Goal: Task Accomplishment & Management: Use online tool/utility

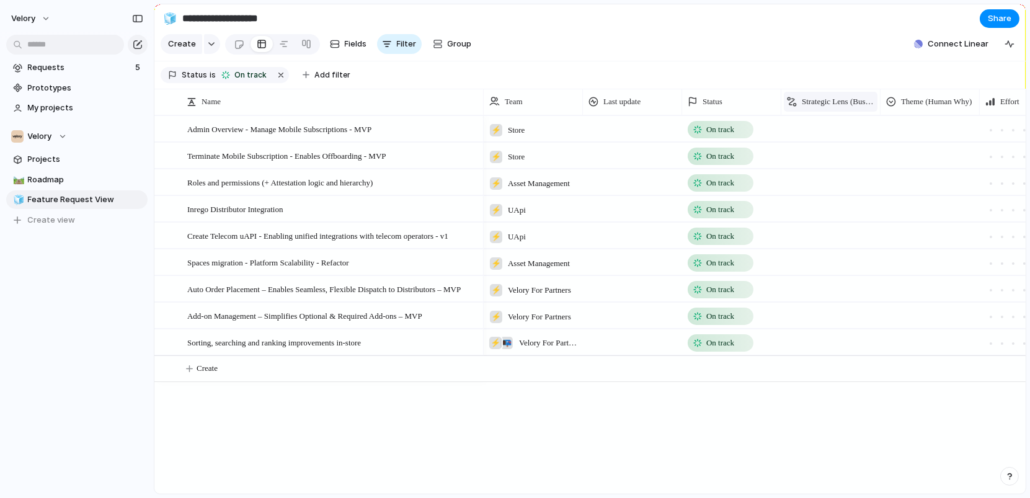
click at [828, 96] on span "Strategic Lens (Business So-What)" at bounding box center [838, 102] width 73 height 12
click at [828, 96] on div "Modify Hide Sort ascending Sort descending" at bounding box center [515, 249] width 1030 height 498
click at [831, 128] on div at bounding box center [831, 127] width 98 height 20
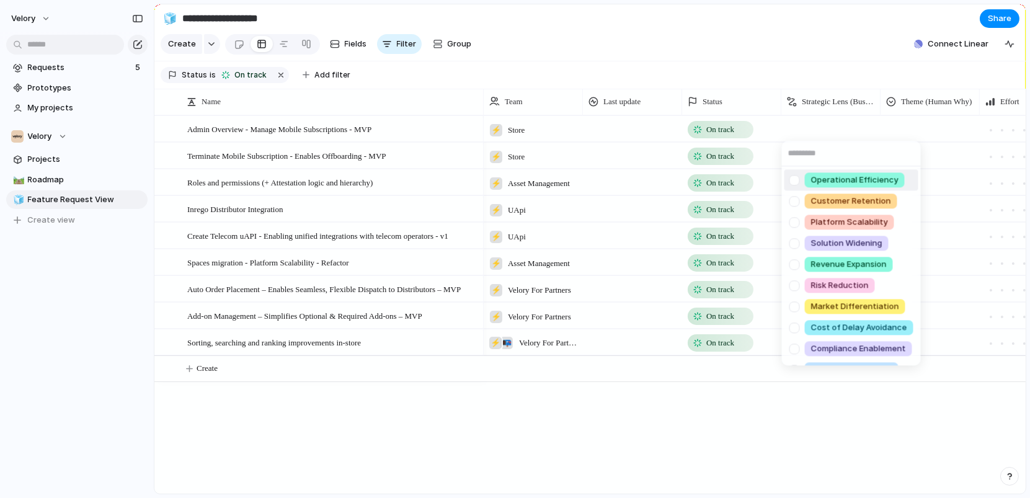
click at [831, 127] on div "Operational Efficiency Customer Retention Platform Scalability Solution Widenin…" at bounding box center [515, 249] width 1030 height 498
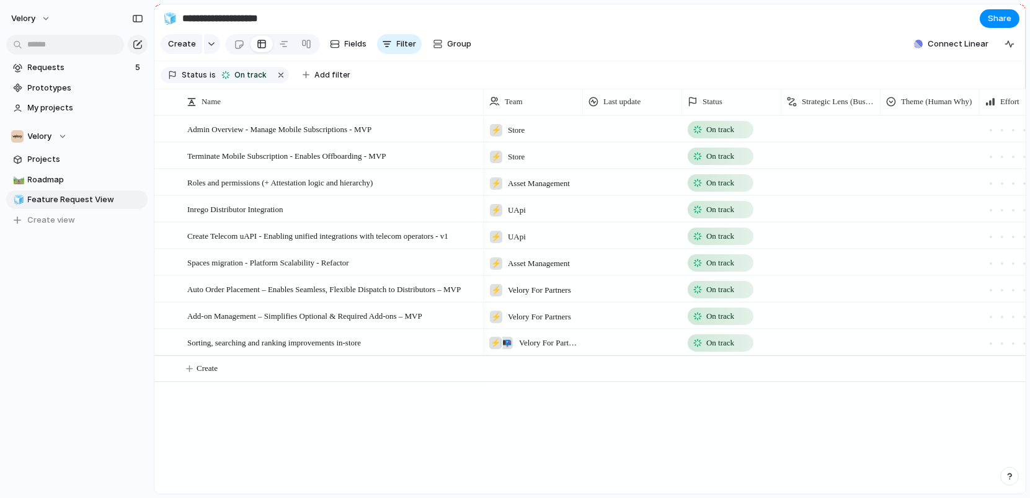
scroll to position [0, 84]
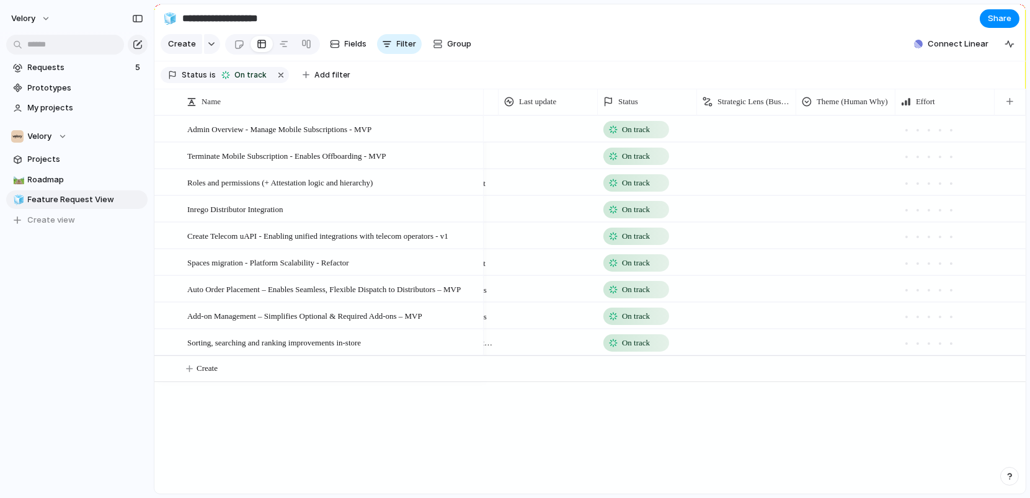
click at [849, 127] on div at bounding box center [846, 127] width 98 height 20
click at [844, 120] on div "Workflow Friction Removal Event‑Driven Lifecycle Automation Lifecycle Transpare…" at bounding box center [515, 249] width 1030 height 498
click at [763, 125] on div at bounding box center [747, 127] width 98 height 20
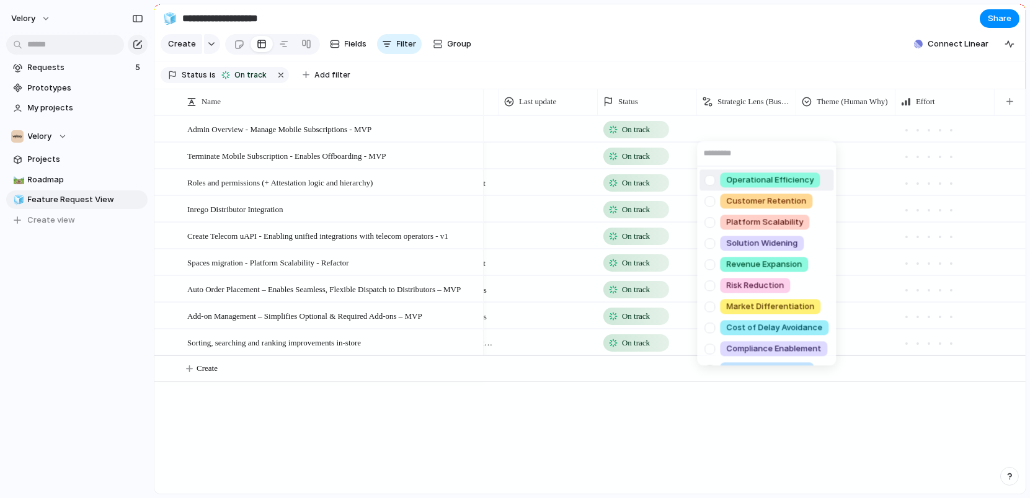
click at [851, 126] on div "Operational Efficiency Customer Retention Platform Scalability Solution Widenin…" at bounding box center [515, 249] width 1030 height 498
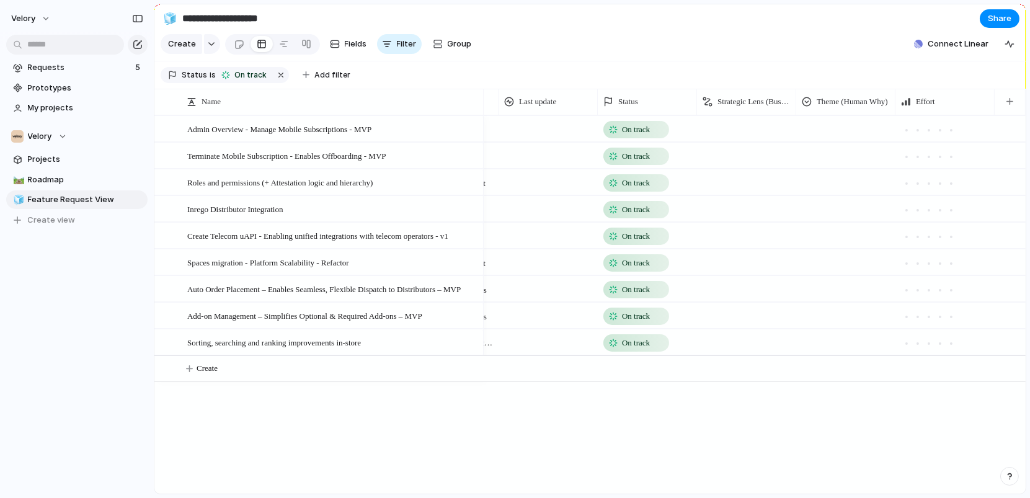
click at [759, 128] on div at bounding box center [747, 127] width 98 height 20
click at [838, 124] on div "Operational Efficiency Customer Retention Platform Scalability Solution Widenin…" at bounding box center [515, 249] width 1030 height 498
click at [759, 132] on div at bounding box center [747, 127] width 98 height 20
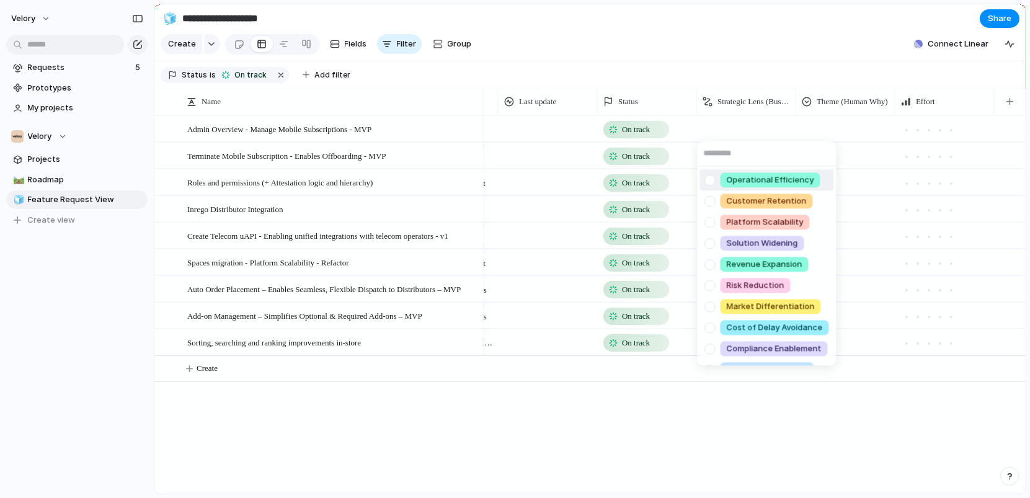
click at [757, 134] on div "Operational Efficiency Customer Retention Platform Scalability Solution Widenin…" at bounding box center [515, 249] width 1030 height 498
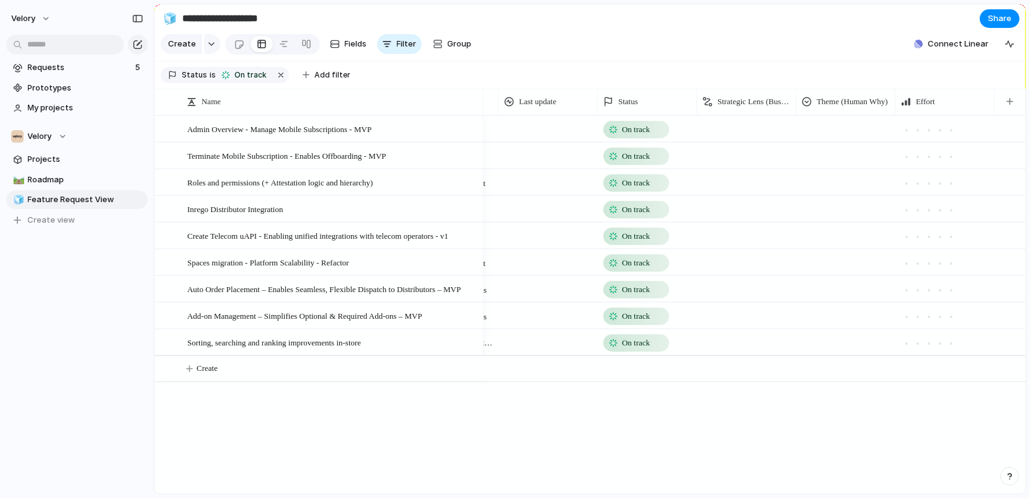
click at [830, 128] on div at bounding box center [846, 127] width 98 height 20
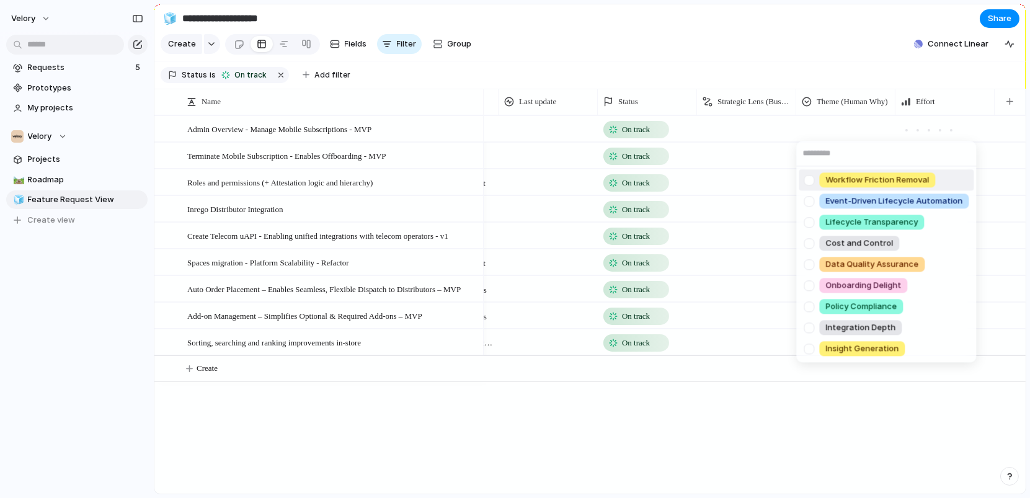
click at [830, 128] on div "Workflow Friction Removal Event‑Driven Lifecycle Automation Lifecycle Transpare…" at bounding box center [515, 249] width 1030 height 498
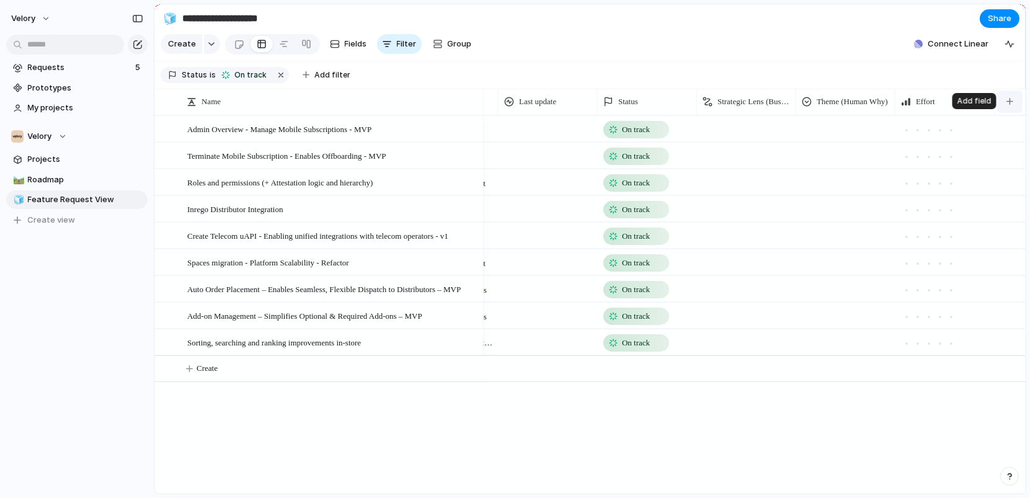
click at [1018, 103] on button "button" at bounding box center [1010, 102] width 25 height 22
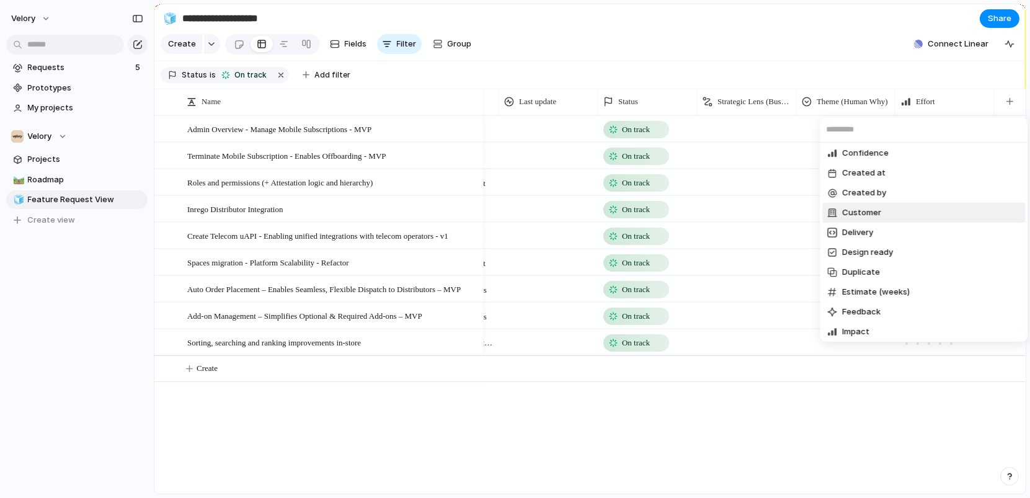
scroll to position [23, 0]
click at [892, 269] on li "Duplicate" at bounding box center [924, 272] width 203 height 20
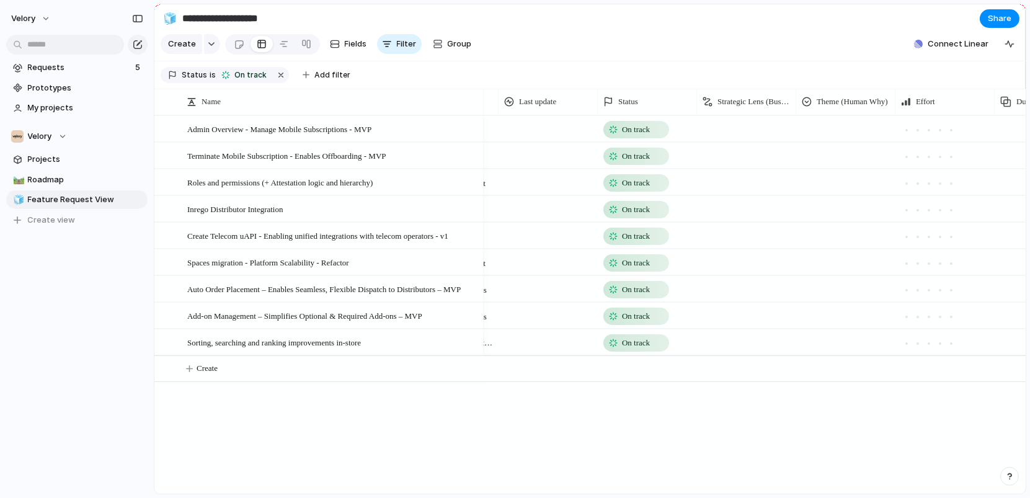
scroll to position [0, 184]
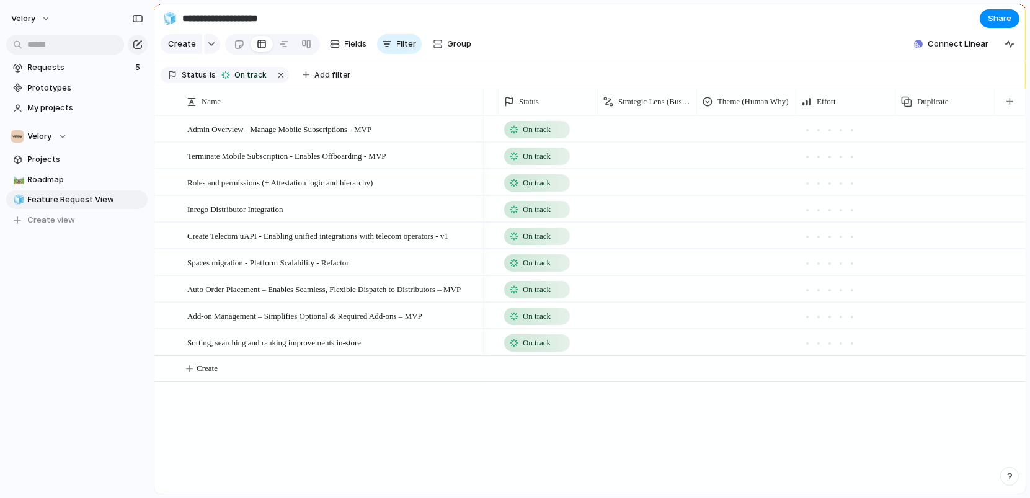
click at [928, 127] on div at bounding box center [945, 128] width 99 height 25
click at [937, 93] on div "Duplicate" at bounding box center [945, 102] width 94 height 20
click at [936, 94] on div "Modify Hide Sort ascending Sort descending" at bounding box center [515, 249] width 1030 height 498
click at [931, 102] on span "Duplicate" at bounding box center [934, 102] width 32 height 12
click at [931, 102] on div "Modify Hide Sort ascending Sort descending" at bounding box center [515, 249] width 1030 height 498
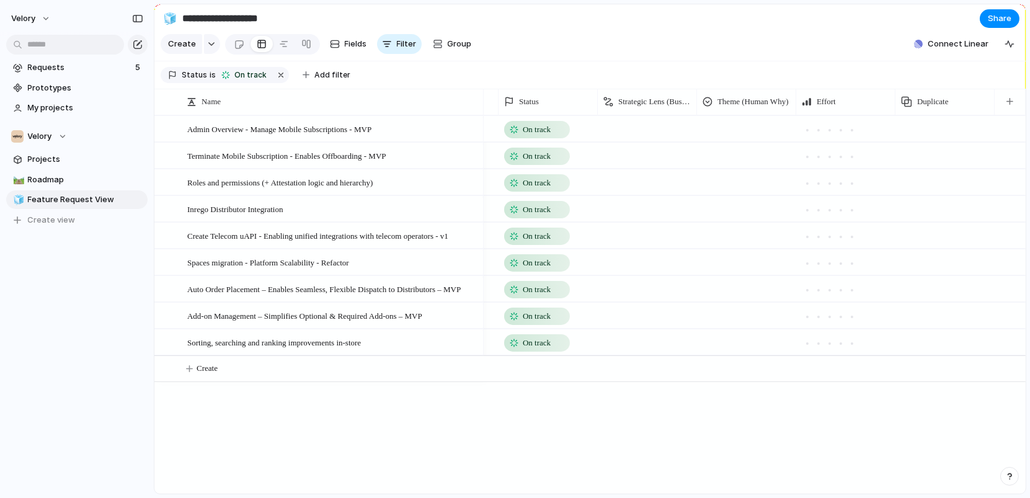
click at [849, 172] on div at bounding box center [846, 182] width 98 height 24
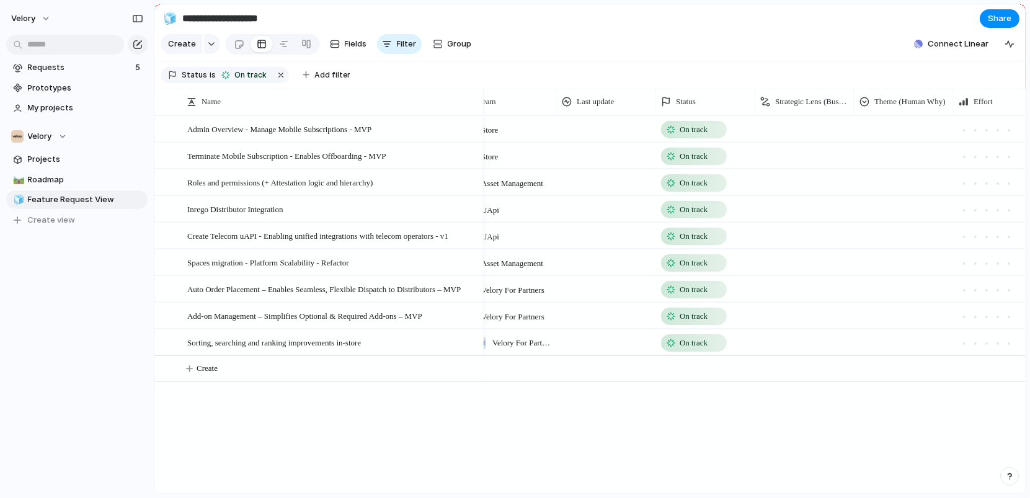
scroll to position [0, 0]
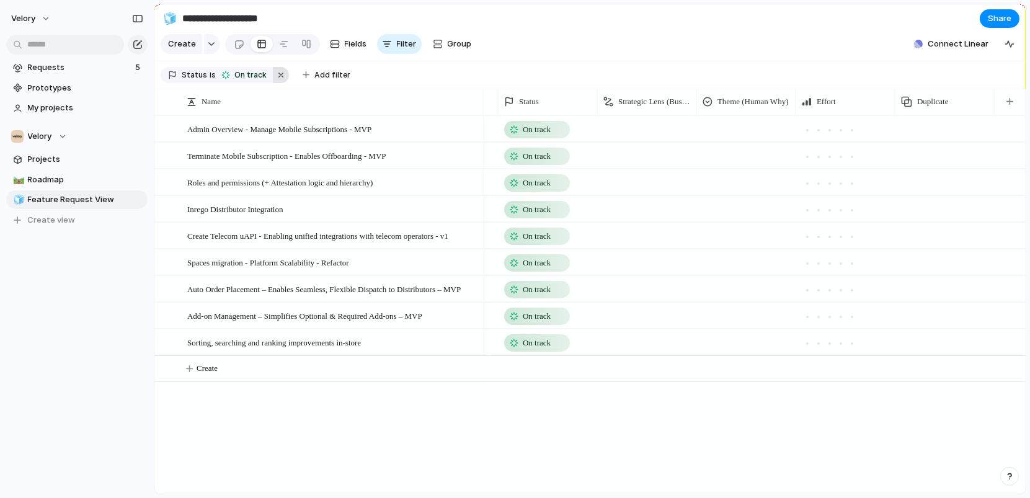
click at [276, 76] on button "button" at bounding box center [281, 75] width 16 height 16
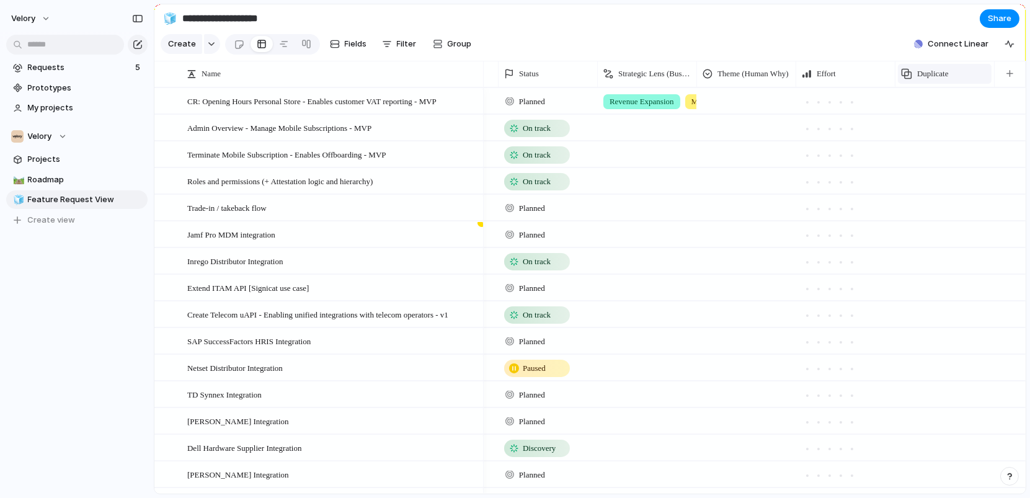
click at [929, 72] on span "Duplicate" at bounding box center [934, 74] width 32 height 12
click at [929, 72] on div "Modify Hide Sort ascending Sort descending" at bounding box center [515, 249] width 1030 height 498
click at [941, 69] on span "Duplicate" at bounding box center [934, 74] width 32 height 12
click at [941, 69] on div "Modify Hide Sort ascending Sort descending" at bounding box center [515, 249] width 1030 height 498
click at [305, 237] on div "Jamf Pro MDM integration" at bounding box center [333, 234] width 292 height 25
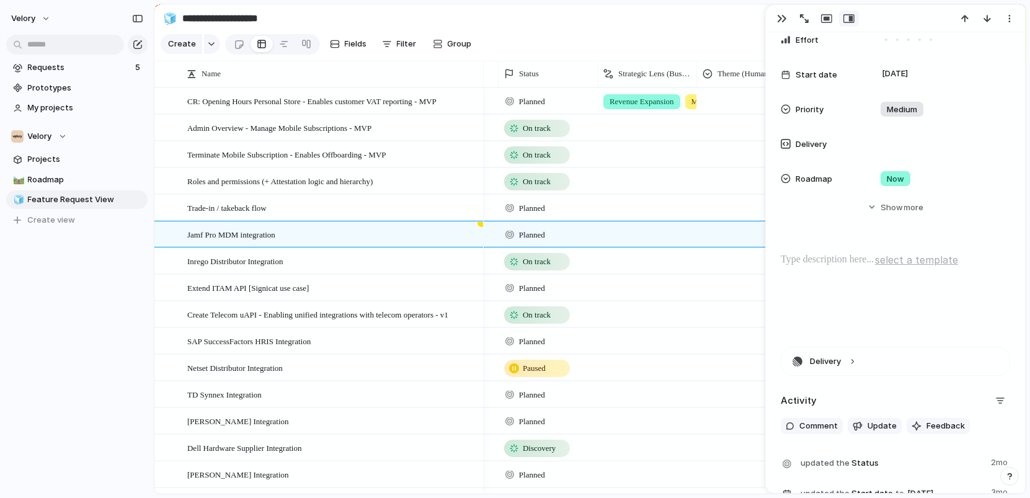
scroll to position [187, 0]
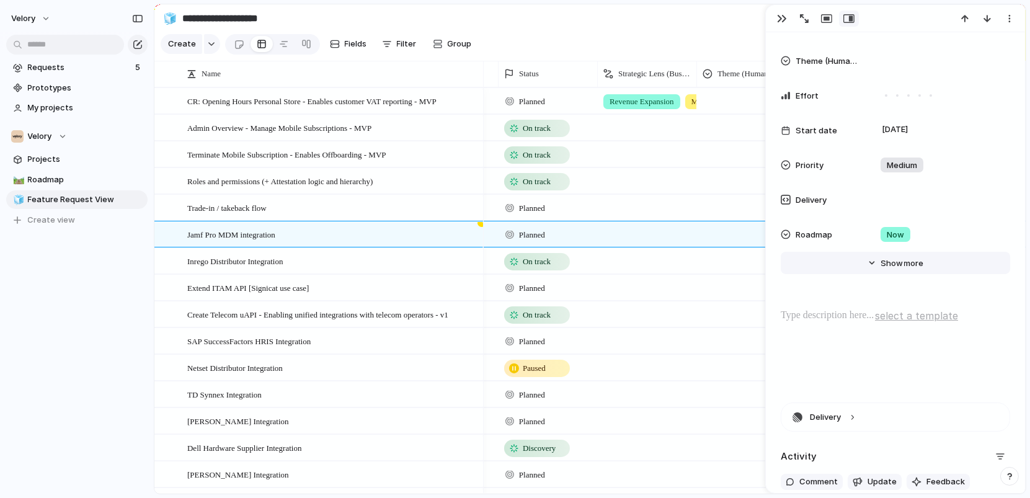
click at [879, 262] on button "Hide Show more" at bounding box center [896, 263] width 230 height 22
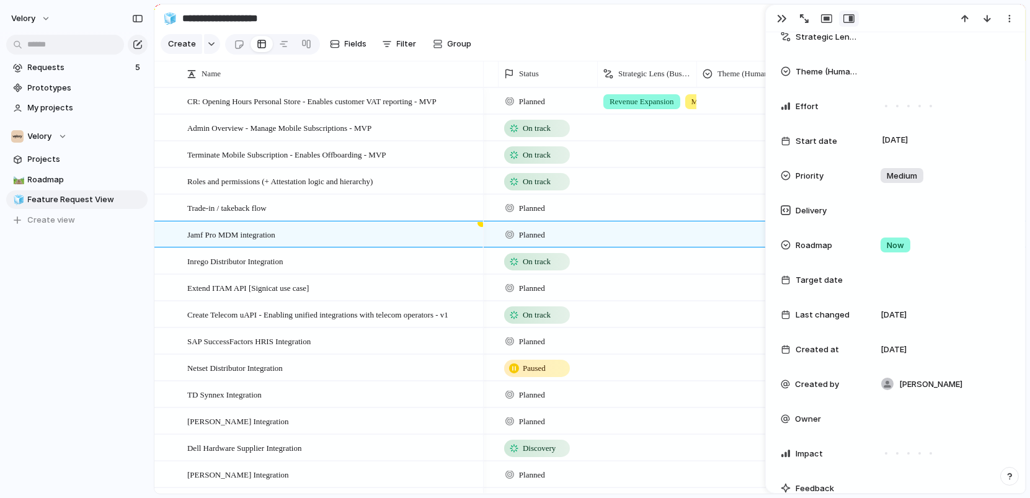
scroll to position [0, 0]
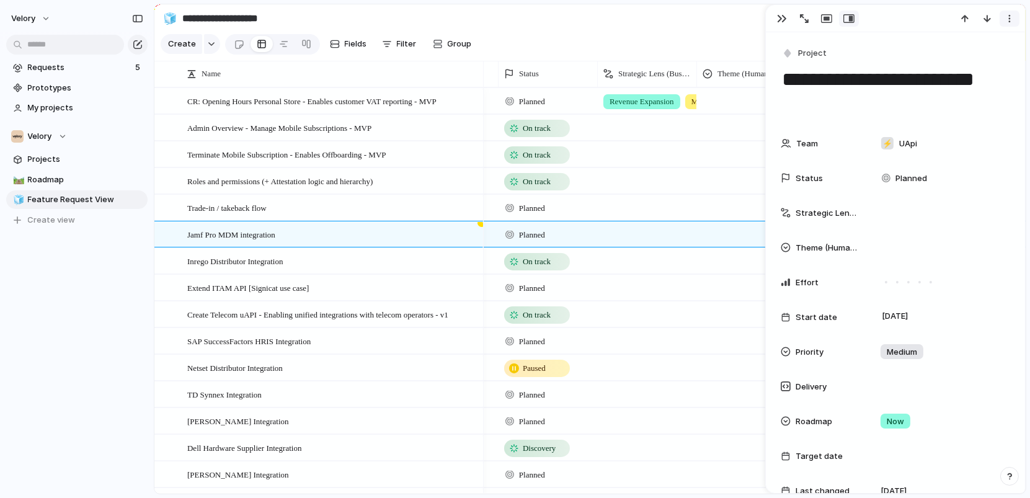
click at [1011, 12] on button "button" at bounding box center [1010, 19] width 20 height 16
click at [1011, 12] on div "Mark as duplicate Delete" at bounding box center [515, 249] width 1030 height 498
click at [1011, 19] on div "button" at bounding box center [1010, 19] width 10 height 10
click at [1011, 19] on div "Mark as duplicate Delete" at bounding box center [515, 249] width 1030 height 498
click at [687, 22] on section "**********" at bounding box center [590, 18] width 872 height 28
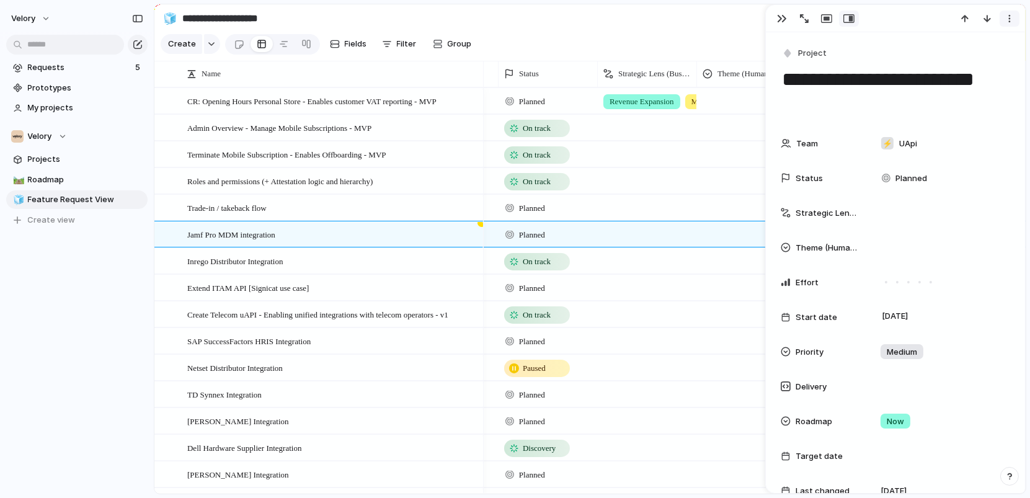
click at [1014, 22] on div "button" at bounding box center [1010, 19] width 10 height 10
click at [977, 43] on span "Mark as duplicate" at bounding box center [978, 44] width 69 height 12
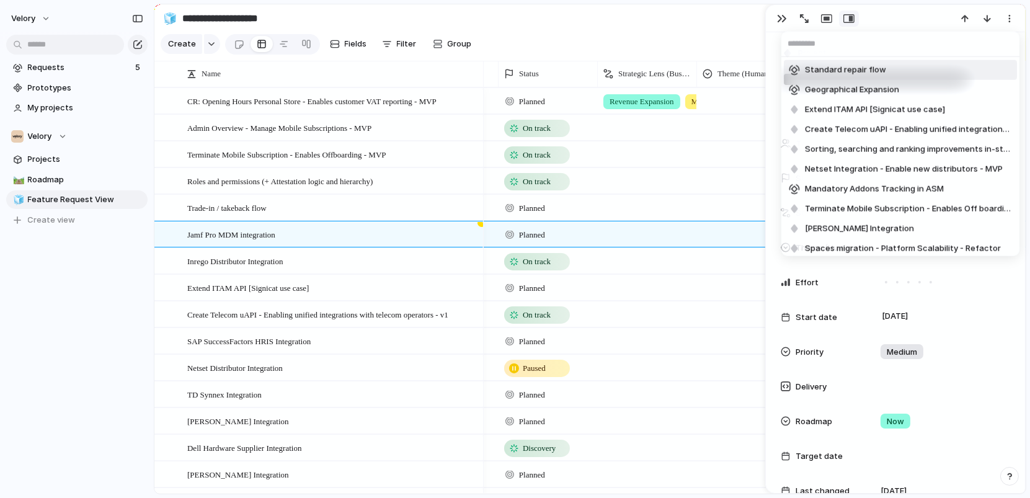
click at [1012, 14] on div "Standard repair flow Geographical Expansion Extend ITAM API [Signicat use case]…" at bounding box center [515, 249] width 1030 height 498
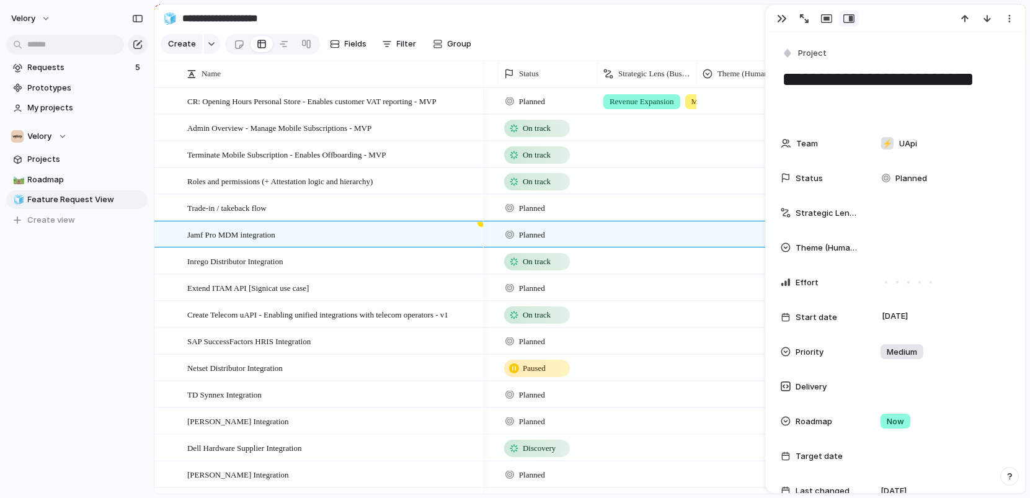
click at [684, 16] on section "**********" at bounding box center [590, 18] width 872 height 28
click at [782, 20] on div "button" at bounding box center [782, 19] width 10 height 10
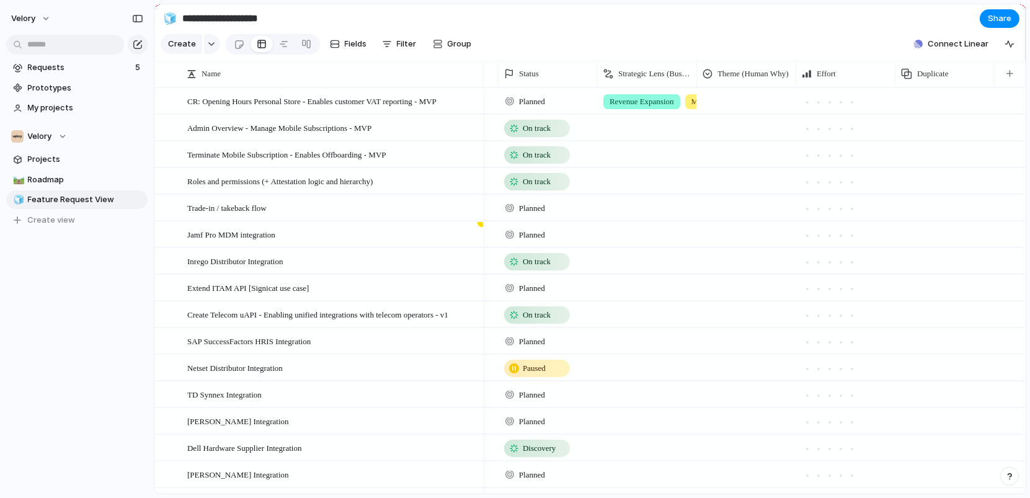
click at [705, 32] on section "Create Fields Filter Group Zoom Collapse Connect Linear" at bounding box center [590, 47] width 872 height 30
click at [164, 100] on div at bounding box center [164, 101] width 9 height 9
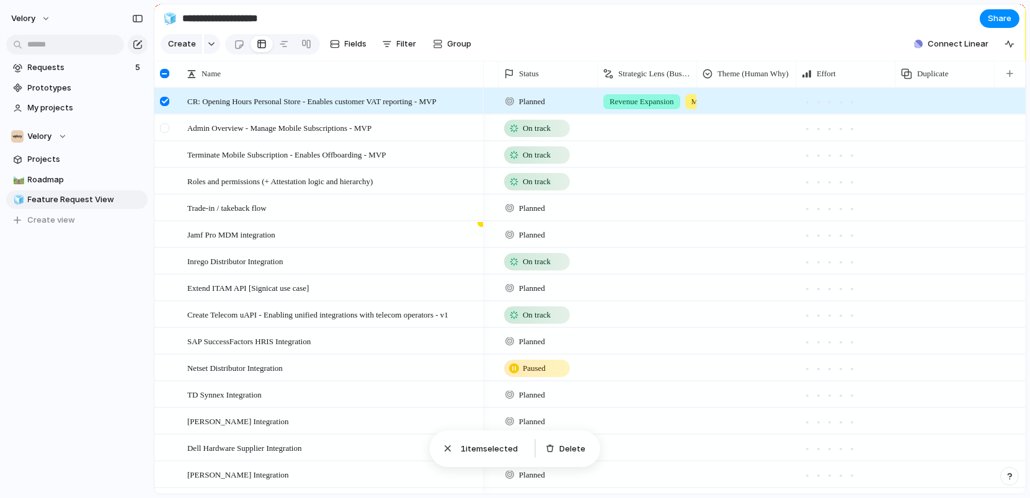
click at [167, 127] on div at bounding box center [164, 127] width 9 height 9
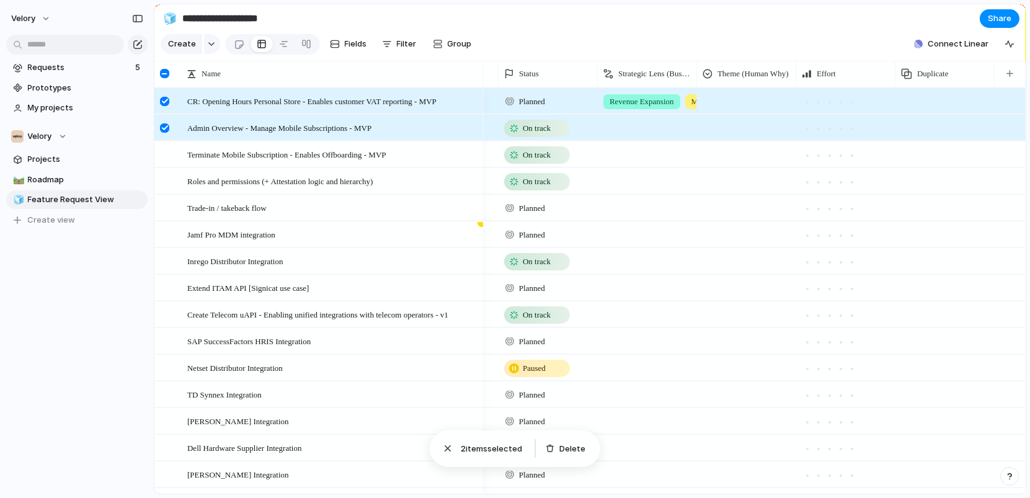
click at [164, 74] on div at bounding box center [164, 73] width 9 height 9
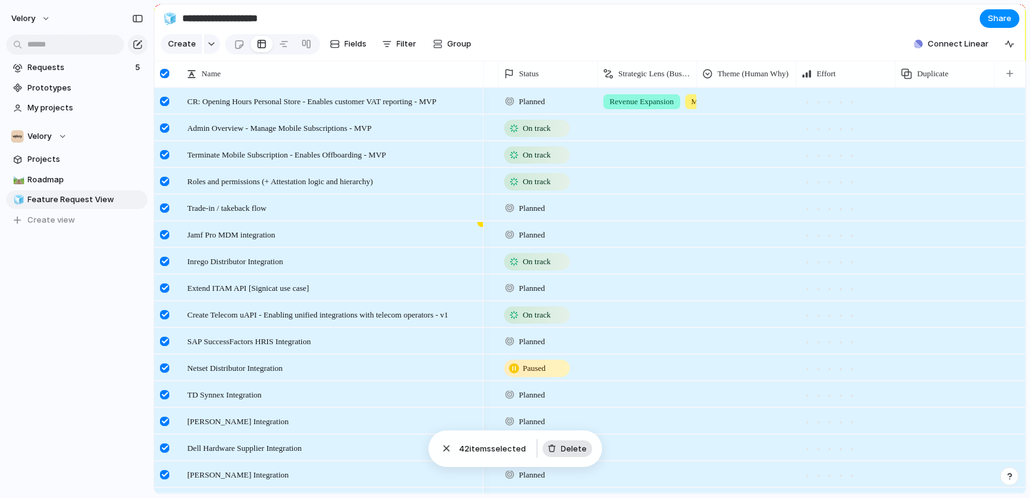
click at [572, 453] on span "Delete" at bounding box center [574, 449] width 26 height 12
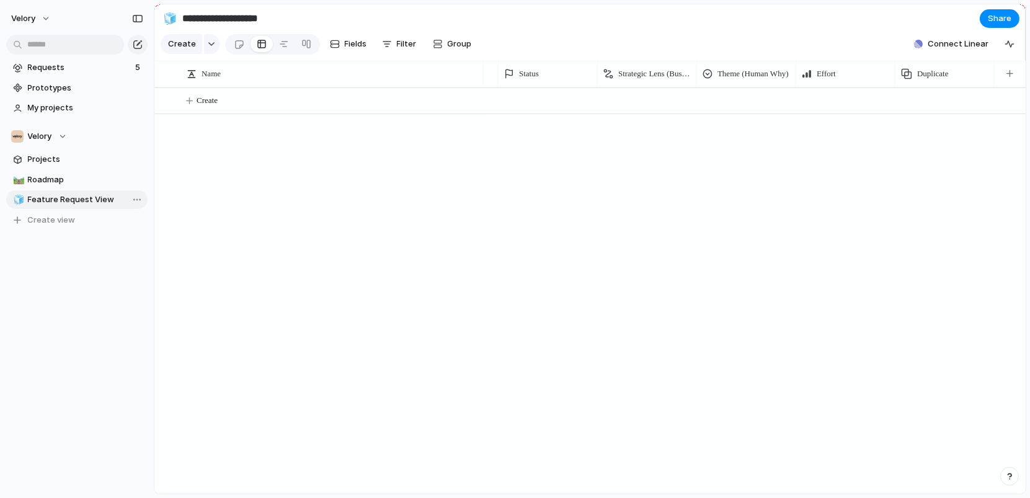
click at [63, 199] on span "Feature Request View" at bounding box center [85, 200] width 115 height 12
click at [78, 164] on span "Projects" at bounding box center [85, 159] width 115 height 12
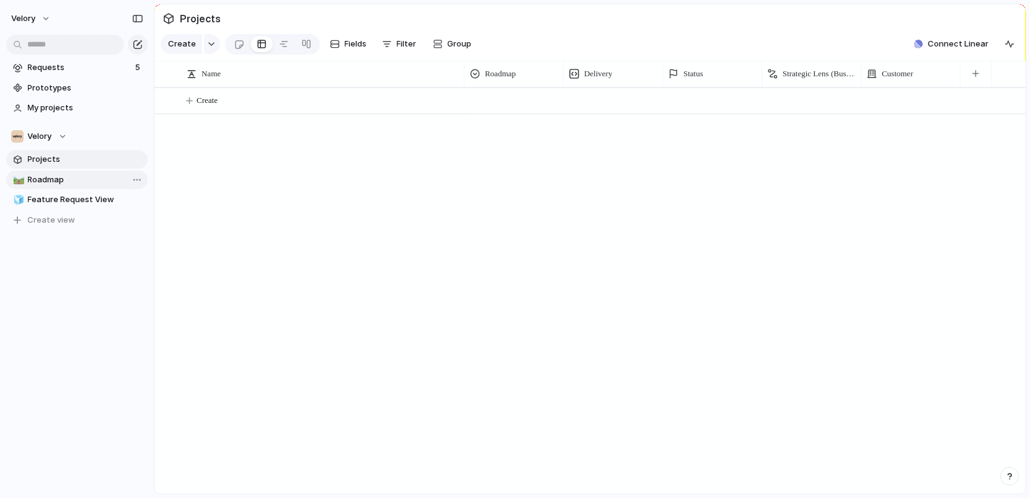
click at [79, 181] on span "Roadmap" at bounding box center [85, 180] width 115 height 12
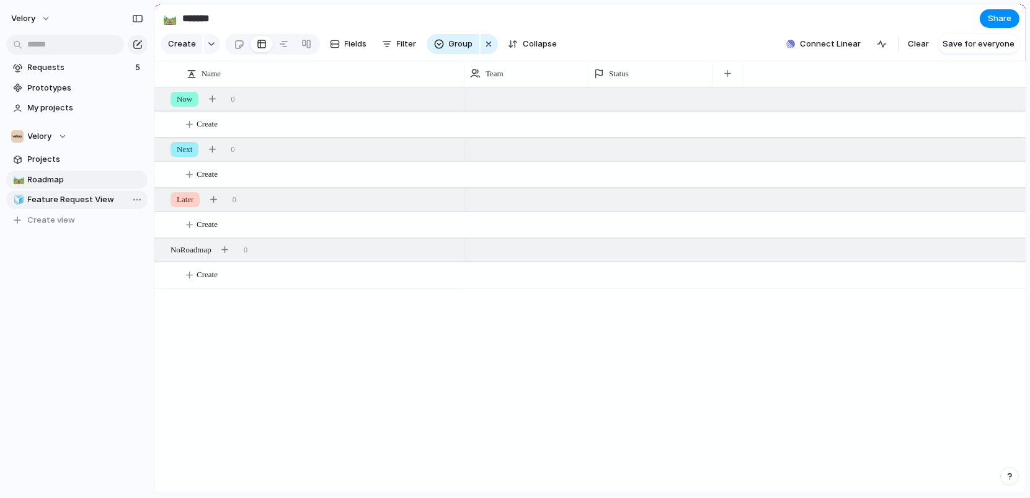
click at [79, 200] on span "Feature Request View" at bounding box center [85, 200] width 115 height 12
type input "**********"
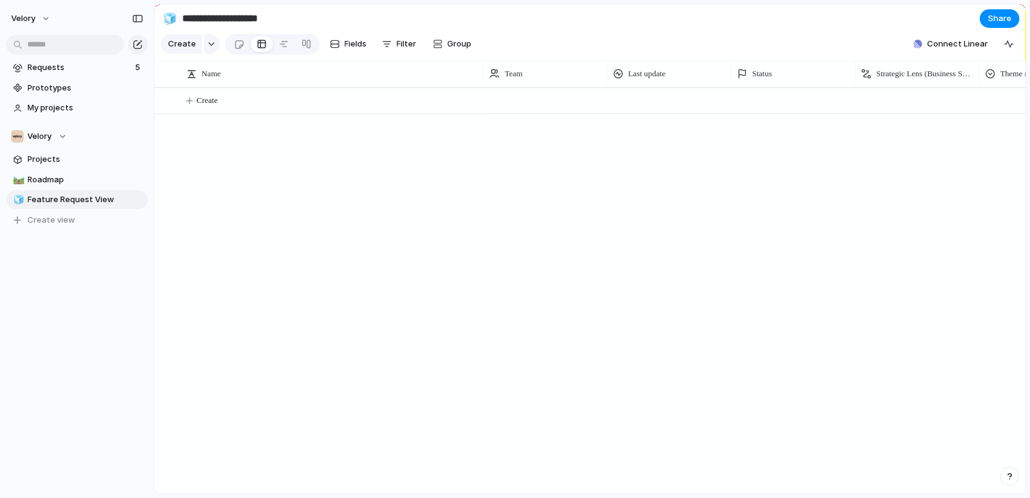
click at [154, 281] on div "Create" at bounding box center [590, 290] width 872 height 406
drag, startPoint x: 153, startPoint y: 279, endPoint x: 163, endPoint y: 282, distance: 10.4
click at [241, 273] on div "Create" at bounding box center [594, 290] width 863 height 406
click at [572, 72] on div "Team" at bounding box center [554, 74] width 112 height 12
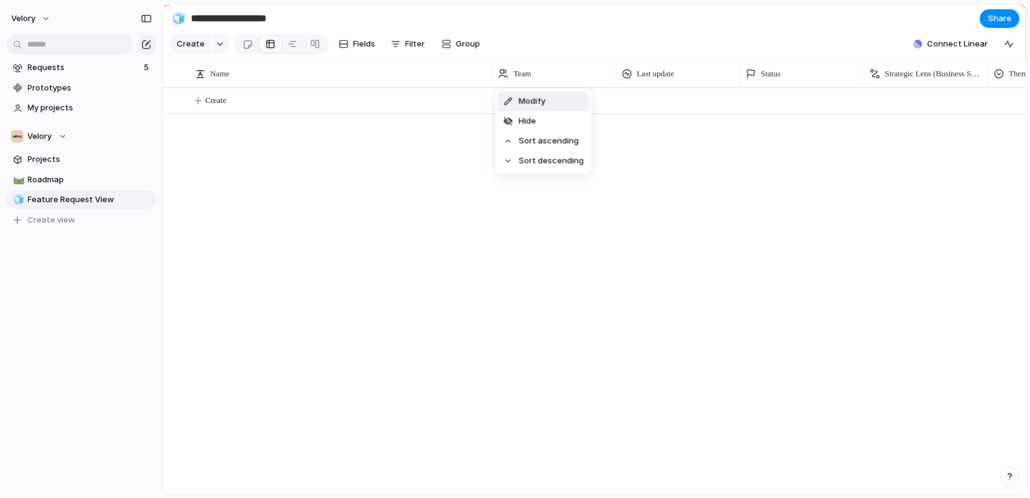
click at [572, 71] on div "Modify Hide Sort ascending Sort descending" at bounding box center [515, 249] width 1030 height 498
click at [552, 72] on div "Team" at bounding box center [554, 74] width 112 height 12
click at [544, 121] on li "Hide" at bounding box center [543, 121] width 91 height 20
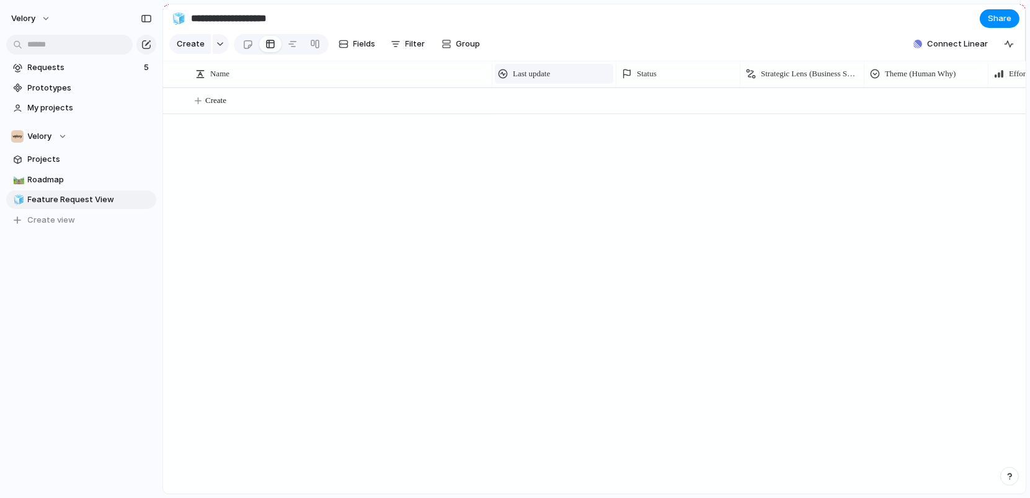
click at [568, 72] on div "Last update" at bounding box center [554, 74] width 112 height 12
click at [557, 122] on li "Hide" at bounding box center [543, 121] width 91 height 20
click at [563, 74] on div "Status" at bounding box center [554, 74] width 112 height 12
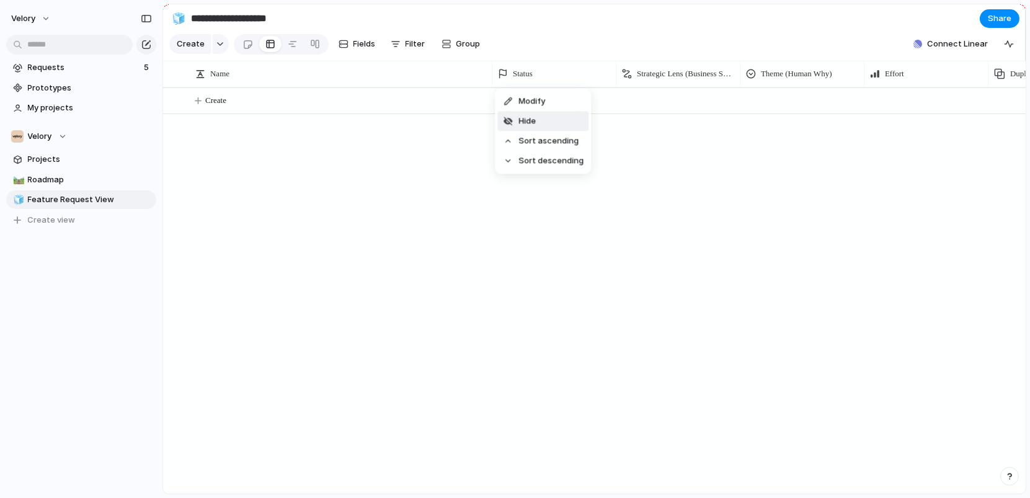
click at [553, 121] on li "Hide" at bounding box center [543, 121] width 91 height 20
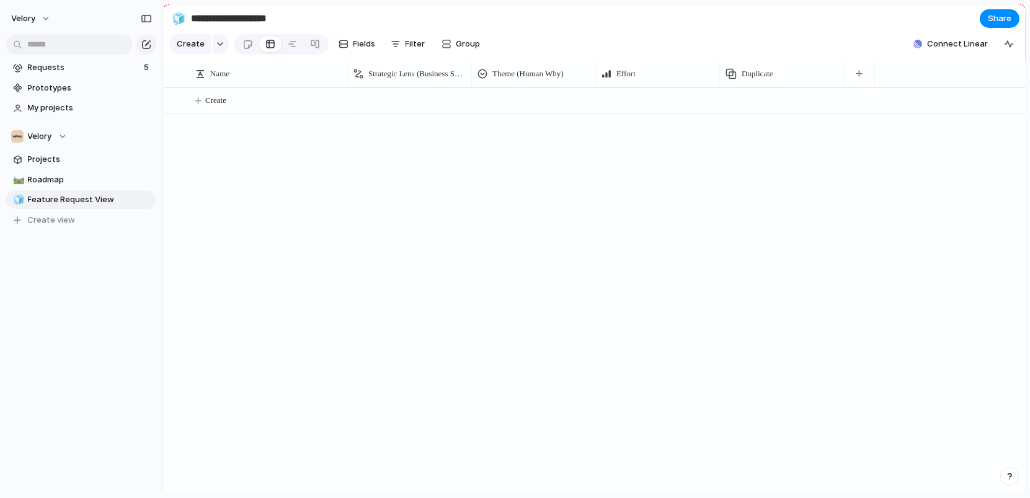
drag, startPoint x: 491, startPoint y: 74, endPoint x: 342, endPoint y: 76, distance: 148.9
click at [344, 76] on div at bounding box center [347, 74] width 6 height 26
click at [642, 71] on div "Effort" at bounding box center [653, 74] width 112 height 12
click at [641, 118] on li "Hide" at bounding box center [642, 121] width 91 height 20
click at [730, 74] on div "button" at bounding box center [731, 73] width 7 height 7
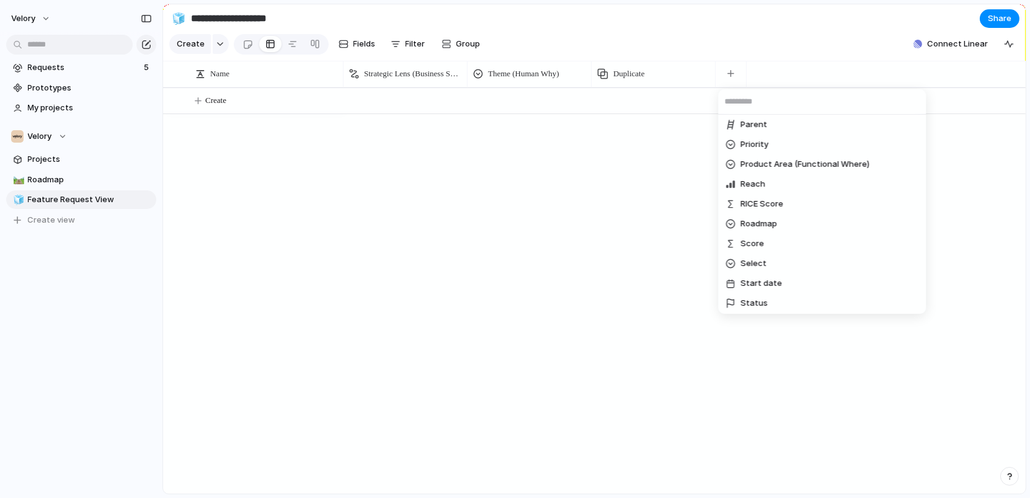
scroll to position [277, 0]
click at [773, 168] on span "Product Area (Functional Where)" at bounding box center [805, 169] width 129 height 12
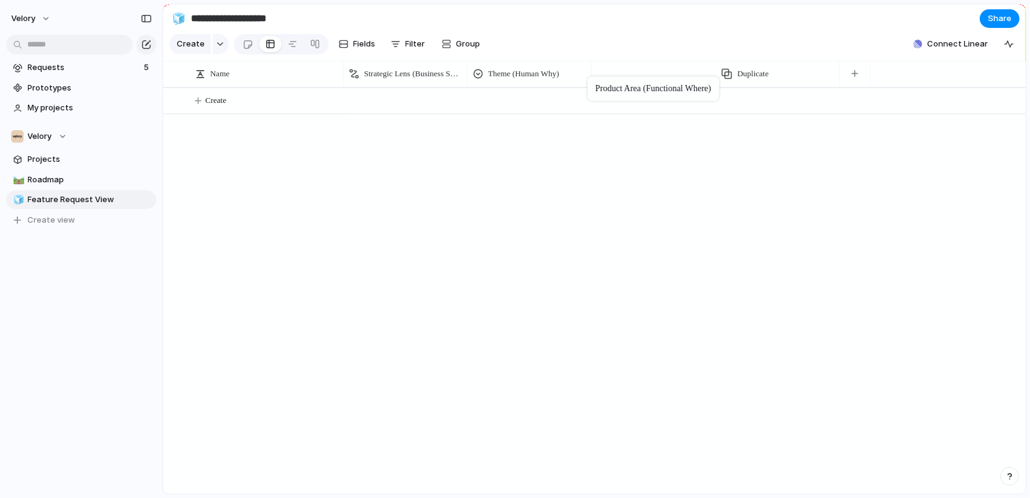
drag, startPoint x: 771, startPoint y: 72, endPoint x: 595, endPoint y: 76, distance: 176.2
click at [570, 257] on div at bounding box center [685, 290] width 682 height 406
click at [423, 73] on span "Strategic Lens (Business So-What)" at bounding box center [412, 74] width 97 height 12
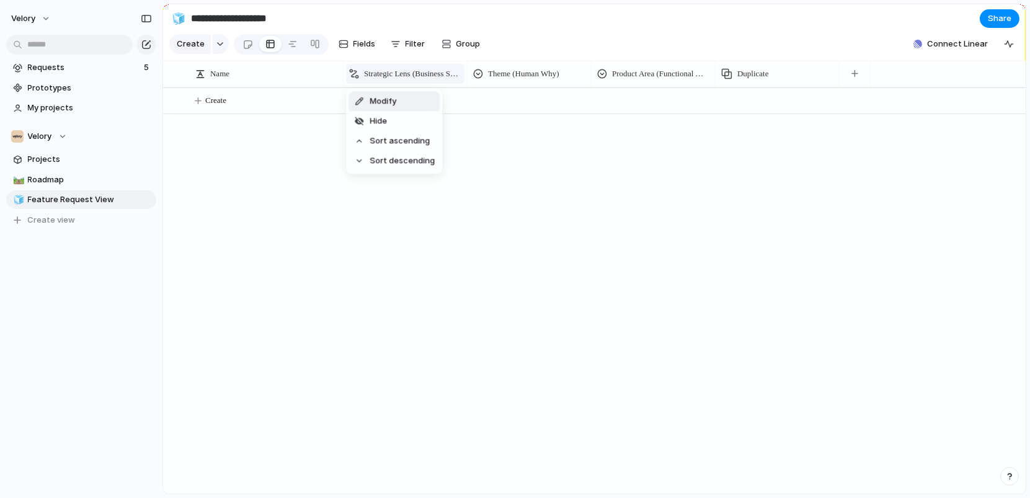
click at [423, 73] on div "Modify Hide Sort ascending Sort descending" at bounding box center [515, 249] width 1030 height 498
click at [430, 76] on span "Strategic Lens (Business So-What)" at bounding box center [412, 74] width 97 height 12
click at [547, 126] on div "Modify Hide Sort ascending Sort descending" at bounding box center [515, 249] width 1030 height 498
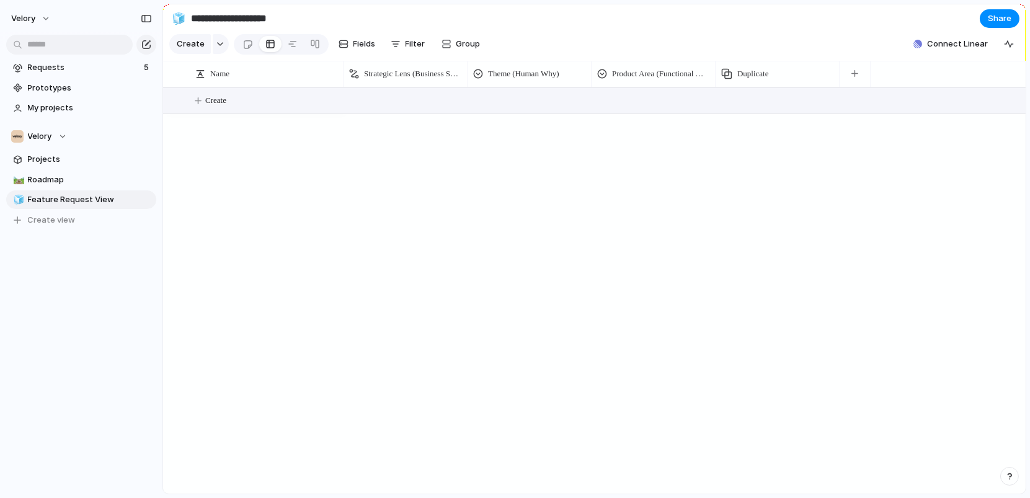
click at [408, 104] on button "Create" at bounding box center [611, 100] width 870 height 25
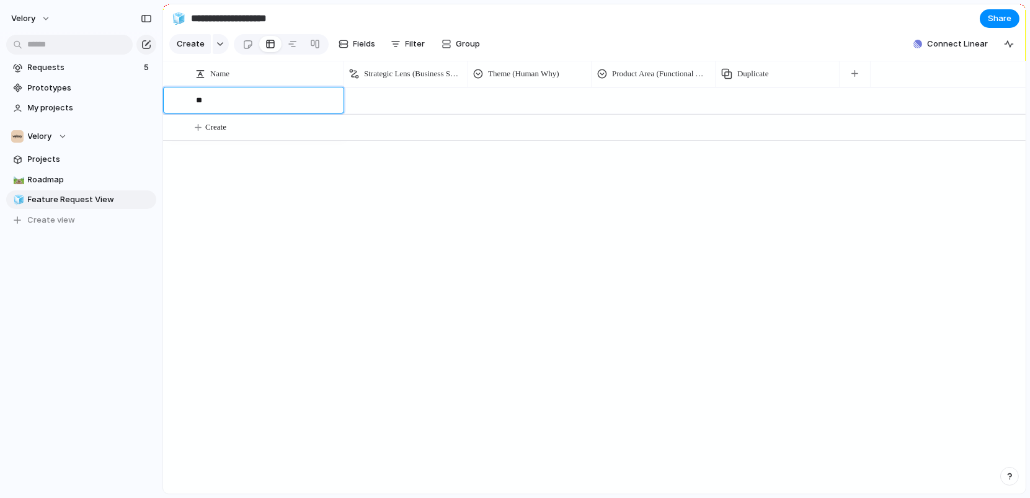
type textarea "*"
type textarea "**********"
click at [360, 220] on div at bounding box center [685, 290] width 682 height 406
drag, startPoint x: 341, startPoint y: 68, endPoint x: 351, endPoint y: 68, distance: 9.9
click at [346, 68] on div at bounding box center [343, 74] width 6 height 26
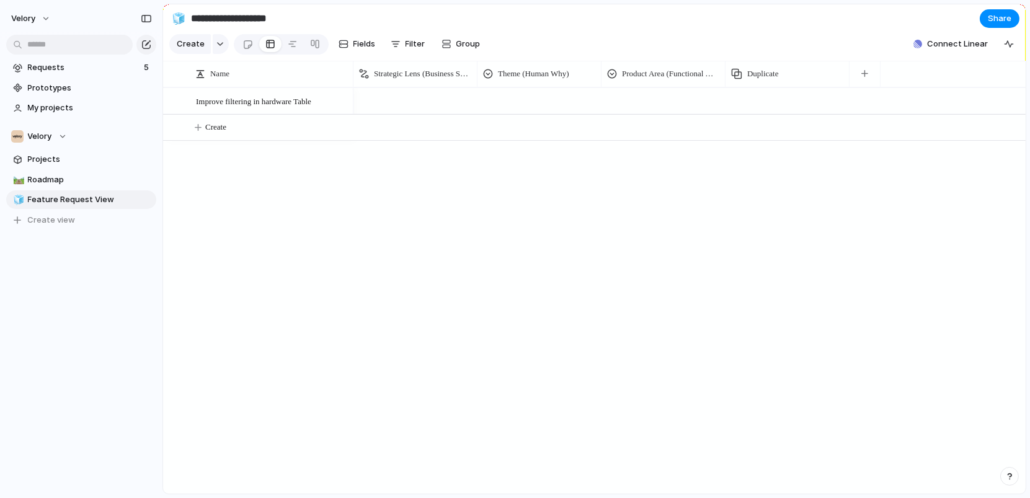
click at [390, 302] on div at bounding box center [690, 290] width 673 height 406
click at [419, 102] on div at bounding box center [415, 99] width 123 height 20
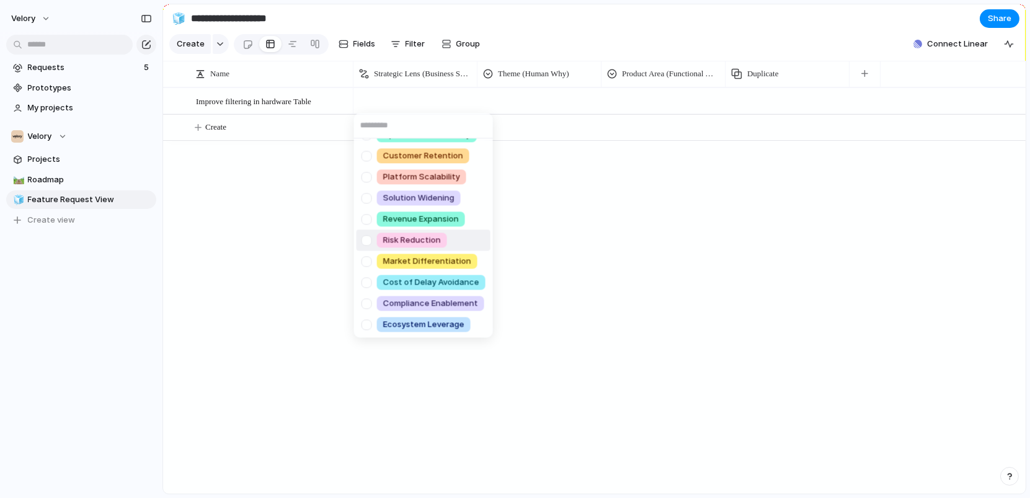
scroll to position [0, 0]
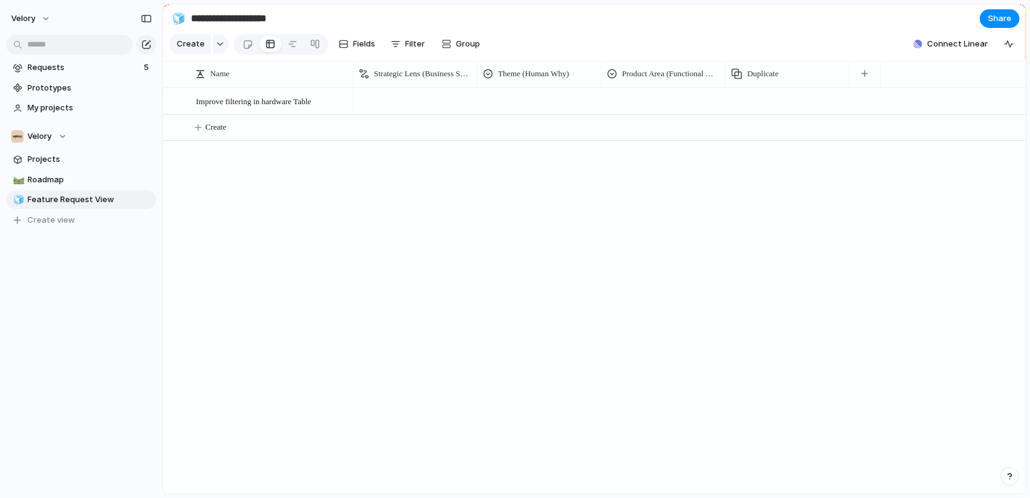
click at [661, 257] on div "Operational Efficiency Customer Retention Platform Scalability Solution Widenin…" at bounding box center [515, 249] width 1030 height 498
click at [529, 98] on div at bounding box center [539, 99] width 123 height 20
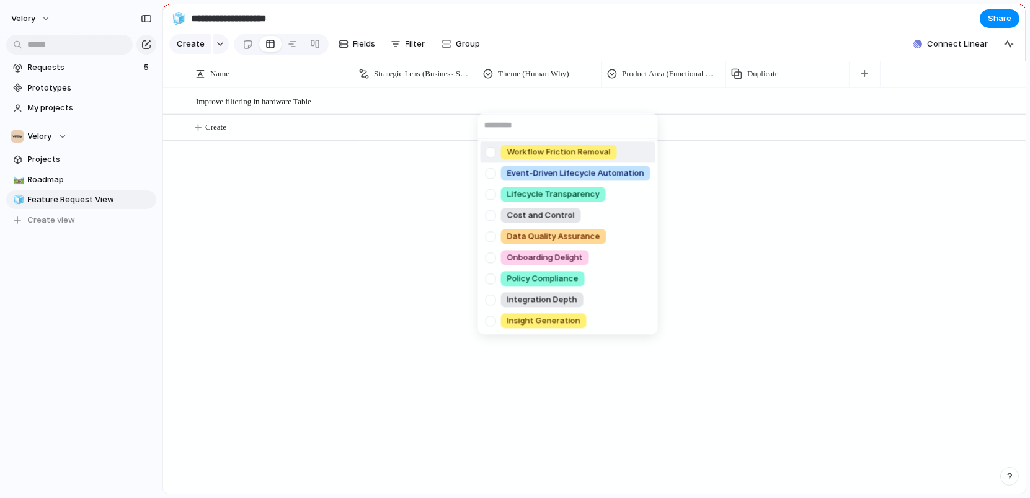
click at [659, 74] on div "Workflow Friction Removal Event‑Driven Lifecycle Automation Lifecycle Transpare…" at bounding box center [515, 249] width 1030 height 498
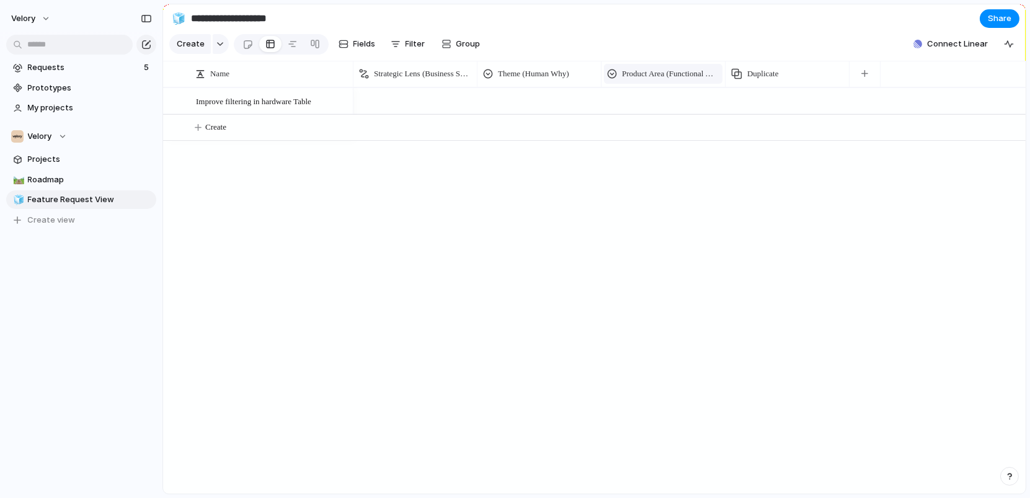
click at [650, 71] on span "Product Area (Functional Where)" at bounding box center [670, 74] width 97 height 12
click at [650, 71] on div "Modify Hide Sort ascending Sort descending" at bounding box center [515, 249] width 1030 height 498
click at [649, 99] on div at bounding box center [663, 99] width 123 height 20
click at [649, 99] on div "Type to add a value" at bounding box center [515, 249] width 1030 height 498
click at [649, 99] on div at bounding box center [663, 99] width 123 height 20
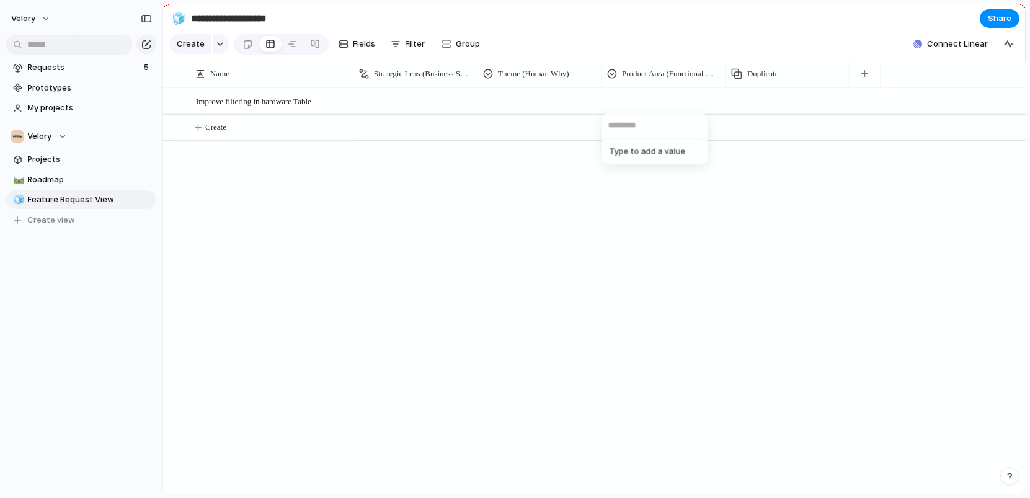
click at [649, 99] on div "Type to add a value" at bounding box center [515, 249] width 1030 height 498
click at [697, 70] on span "Product Area (Functional Where)" at bounding box center [670, 74] width 97 height 12
click at [697, 70] on div "Modify Hide Sort ascending Sort descending" at bounding box center [515, 249] width 1030 height 498
drag, startPoint x: 728, startPoint y: 74, endPoint x: 771, endPoint y: 78, distance: 43.6
click at [771, 78] on div at bounding box center [771, 74] width 6 height 26
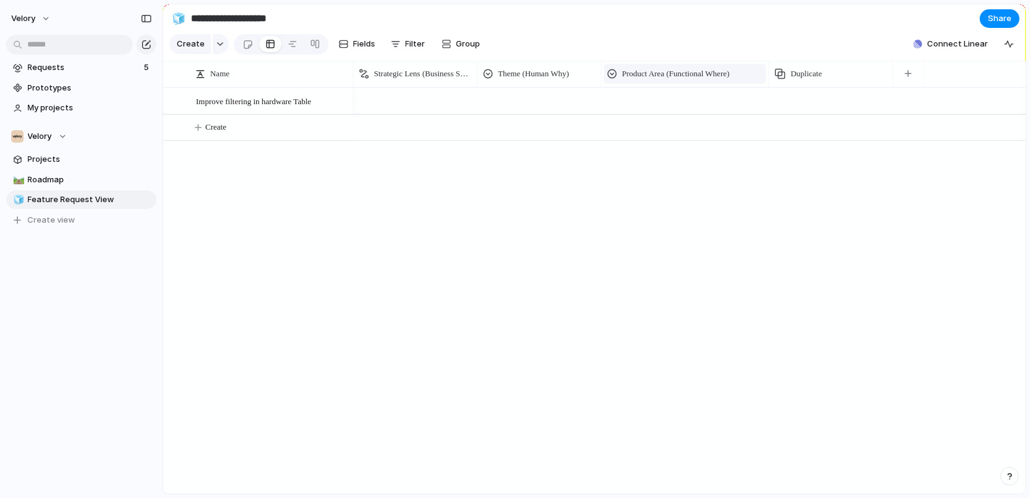
click at [710, 71] on span "Product Area (Functional Where)" at bounding box center [675, 74] width 107 height 12
click at [710, 71] on div "Modify Hide Sort ascending Sort descending" at bounding box center [515, 249] width 1030 height 498
click at [674, 102] on li "Modify" at bounding box center [652, 101] width 91 height 20
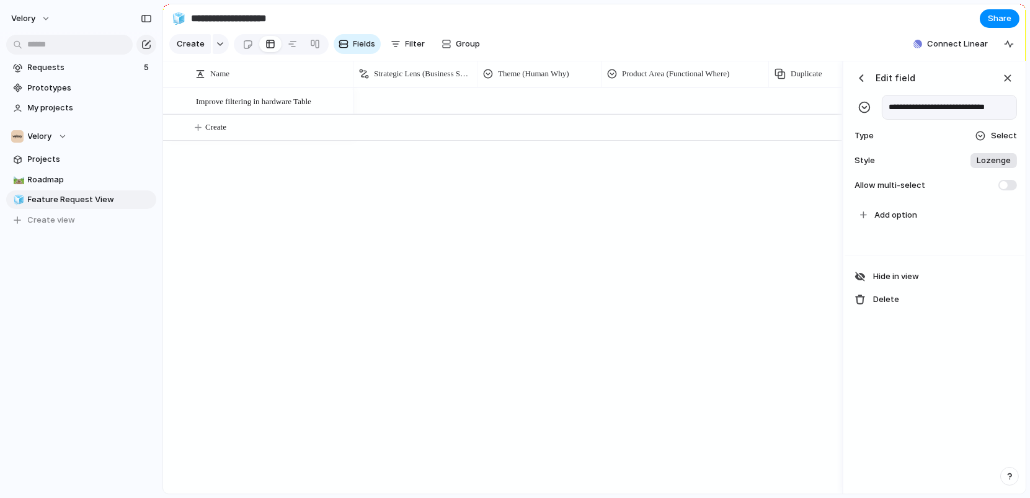
scroll to position [0, 4]
click at [897, 215] on span "Add option" at bounding box center [896, 215] width 43 height 12
type input "**********"
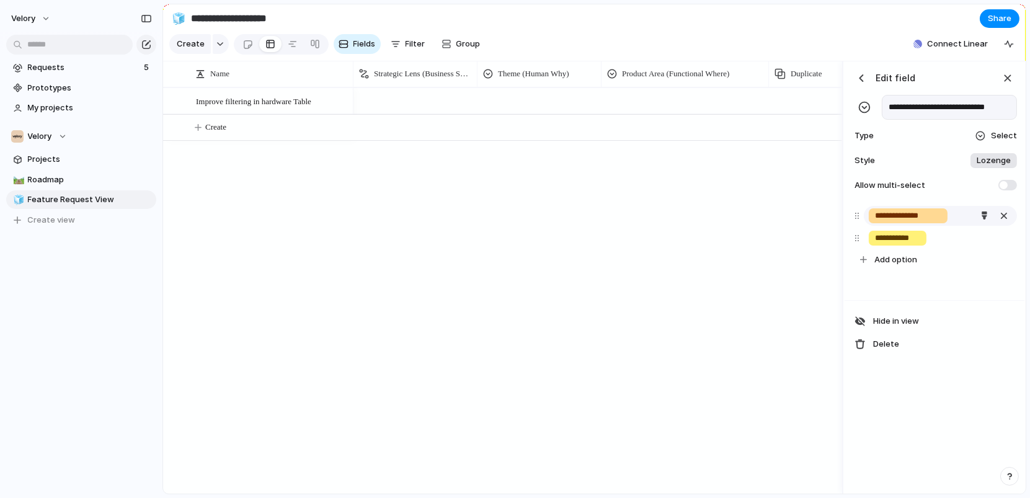
type input "**********"
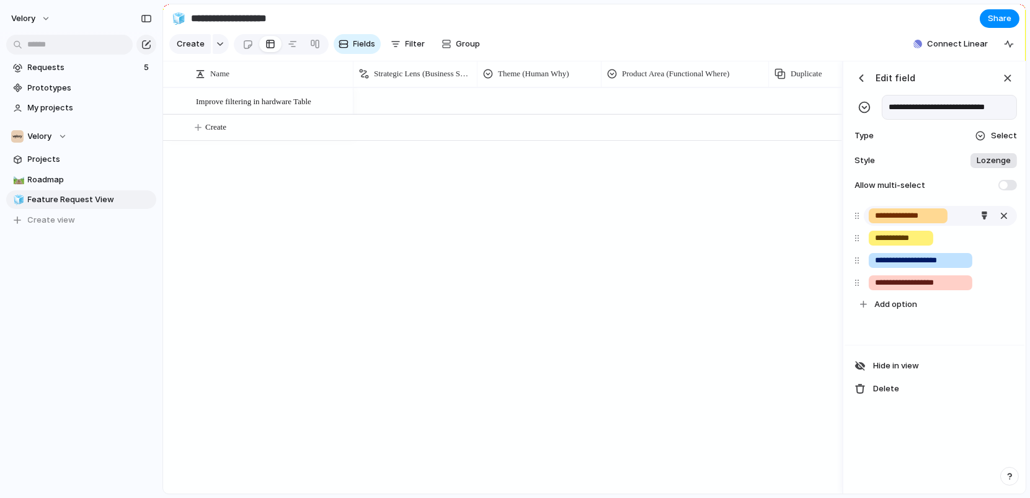
type input "**********"
type input "*"
type input "**********"
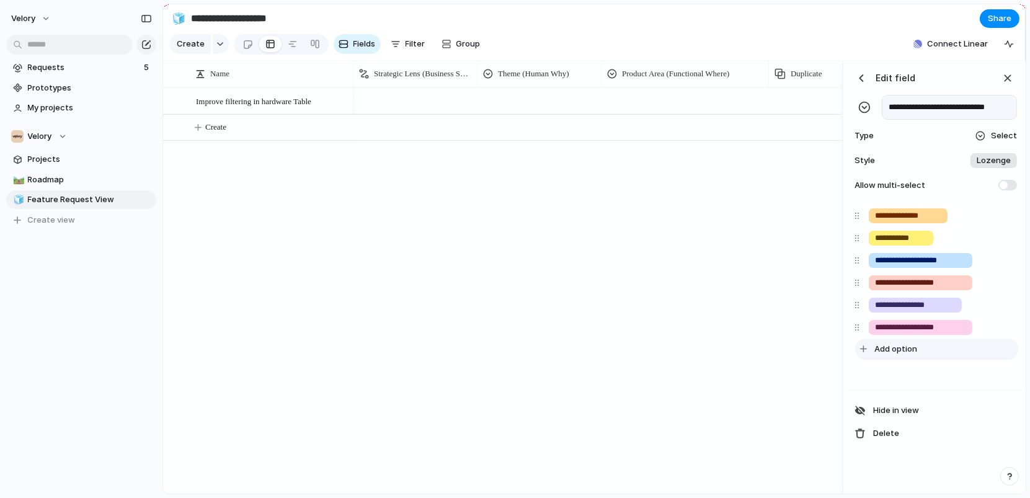
type input "**********"
click at [890, 351] on span "Add option" at bounding box center [896, 349] width 43 height 12
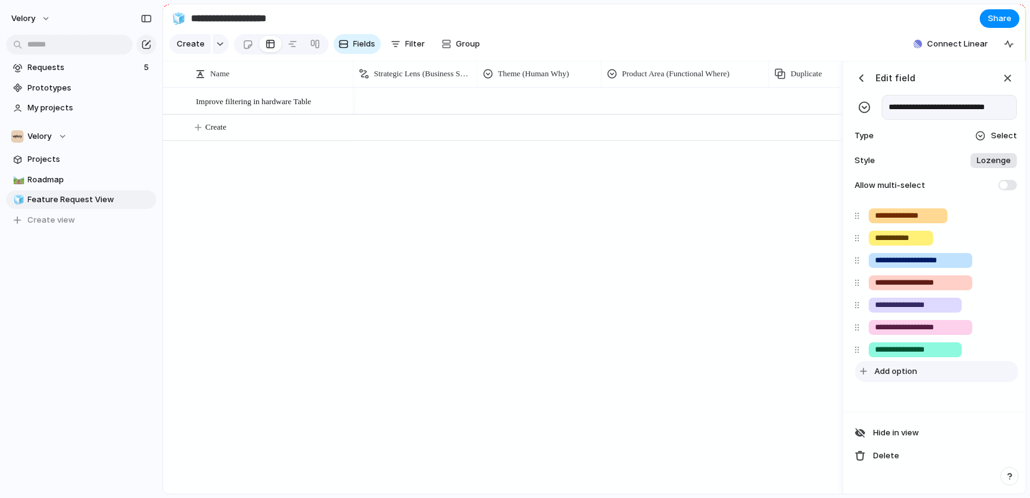
type input "**********"
click at [897, 371] on span "Add option" at bounding box center [896, 371] width 43 height 12
type input "*******"
click at [895, 394] on span "Add option" at bounding box center [896, 394] width 43 height 12
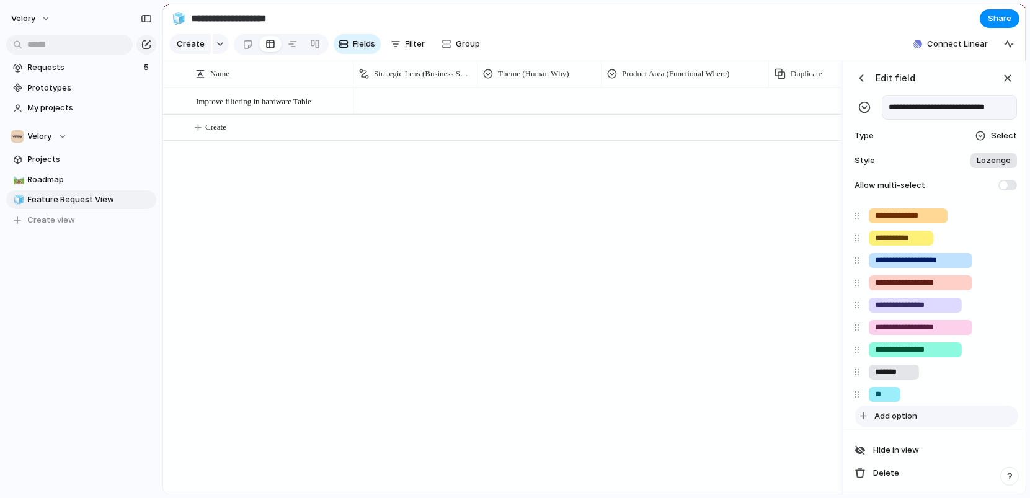
type input "*"
type input "**********"
click at [894, 417] on span "Add option" at bounding box center [896, 416] width 43 height 12
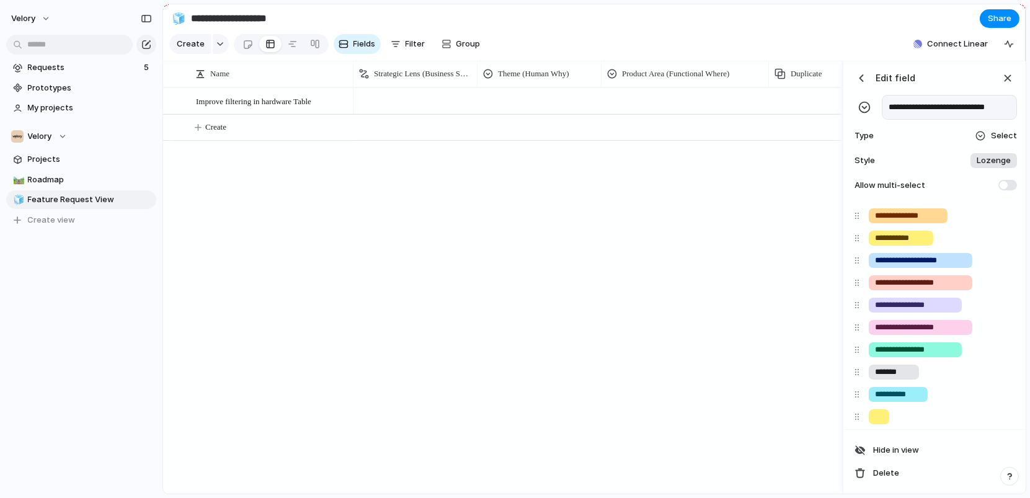
click at [800, 383] on div at bounding box center [598, 290] width 489 height 406
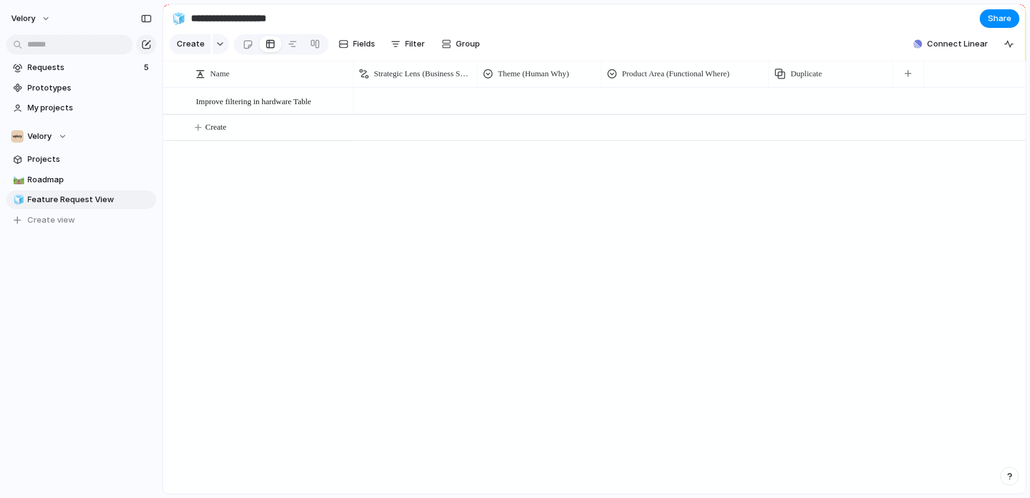
click at [427, 94] on div at bounding box center [415, 99] width 123 height 20
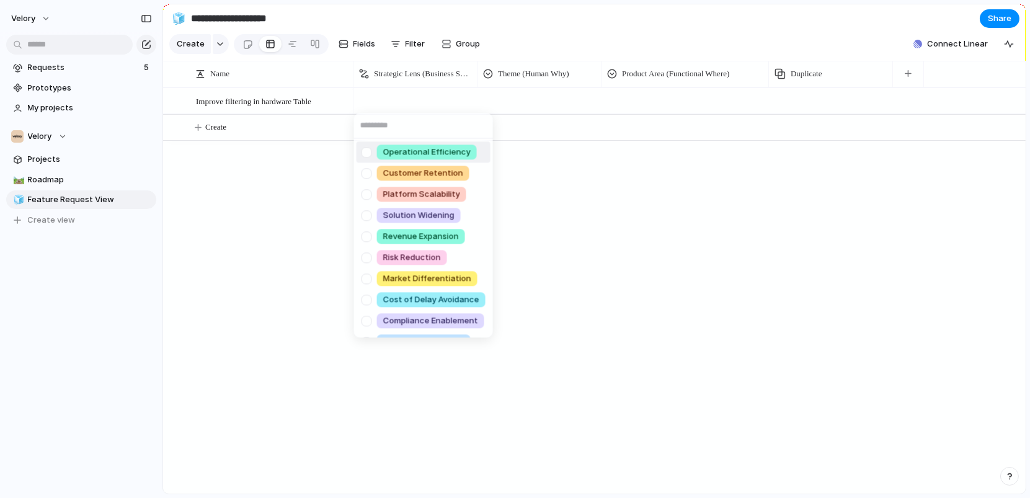
click at [661, 98] on div "Operational Efficiency Customer Retention Platform Scalability Solution Widenin…" at bounding box center [515, 249] width 1030 height 498
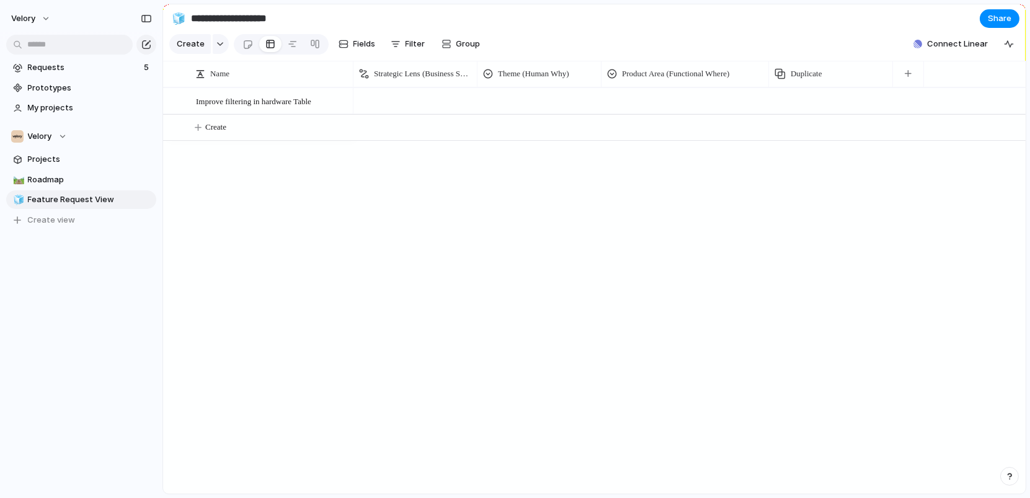
click at [670, 98] on div at bounding box center [685, 99] width 166 height 20
